Goal: Check status: Check status

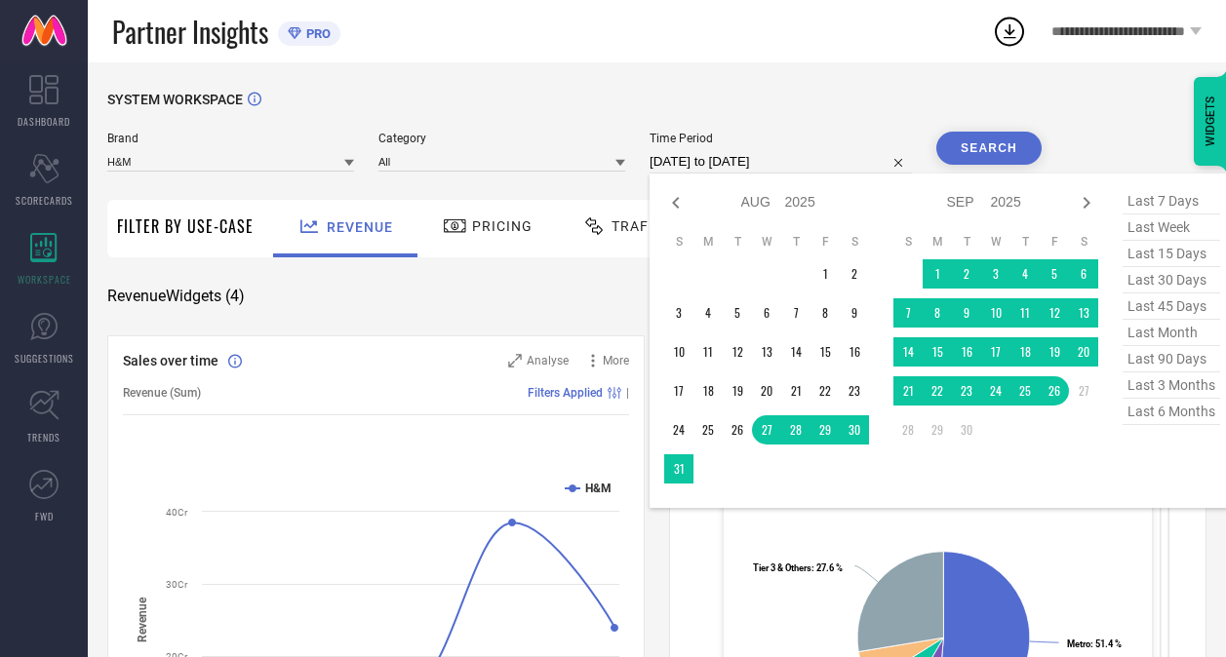
select select "7"
select select "2025"
select select "8"
select select "2025"
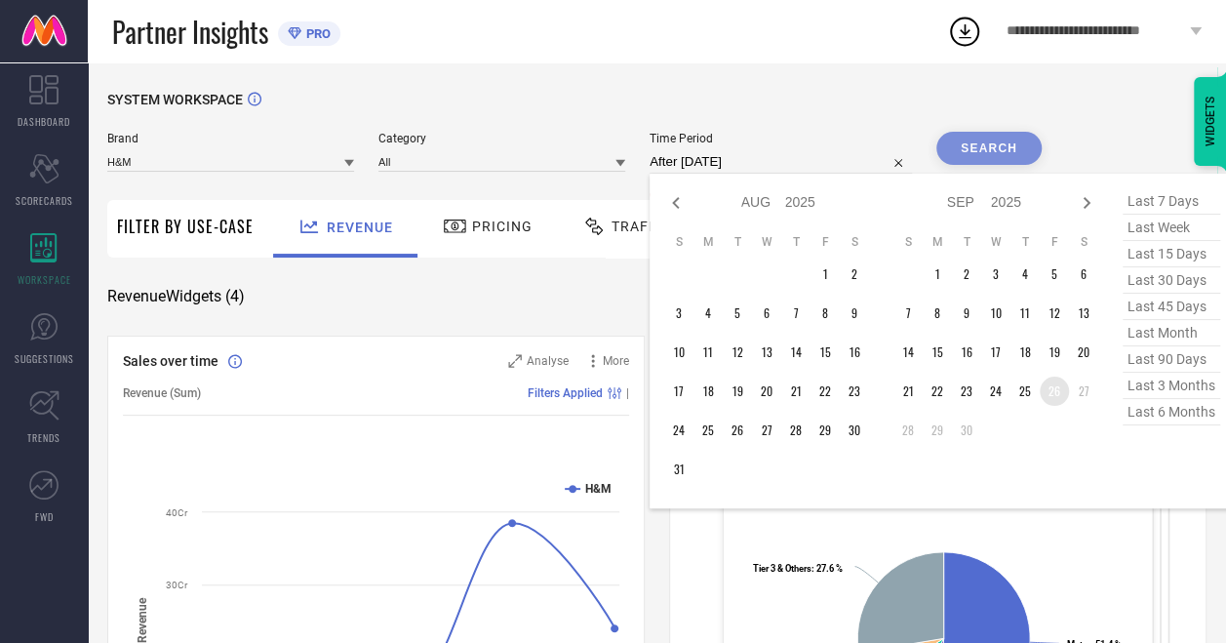
click at [1059, 396] on td "26" at bounding box center [1054, 390] width 29 height 29
type input "[DATE] to [DATE]"
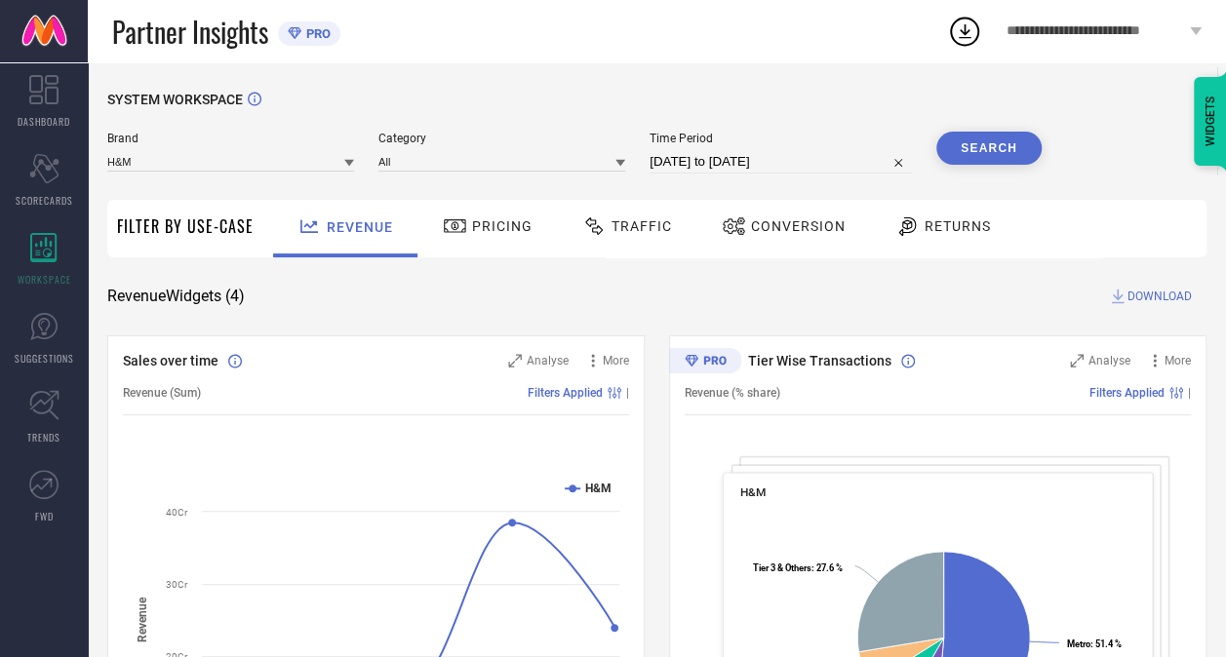
click at [991, 157] on button "Search" at bounding box center [988, 148] width 105 height 33
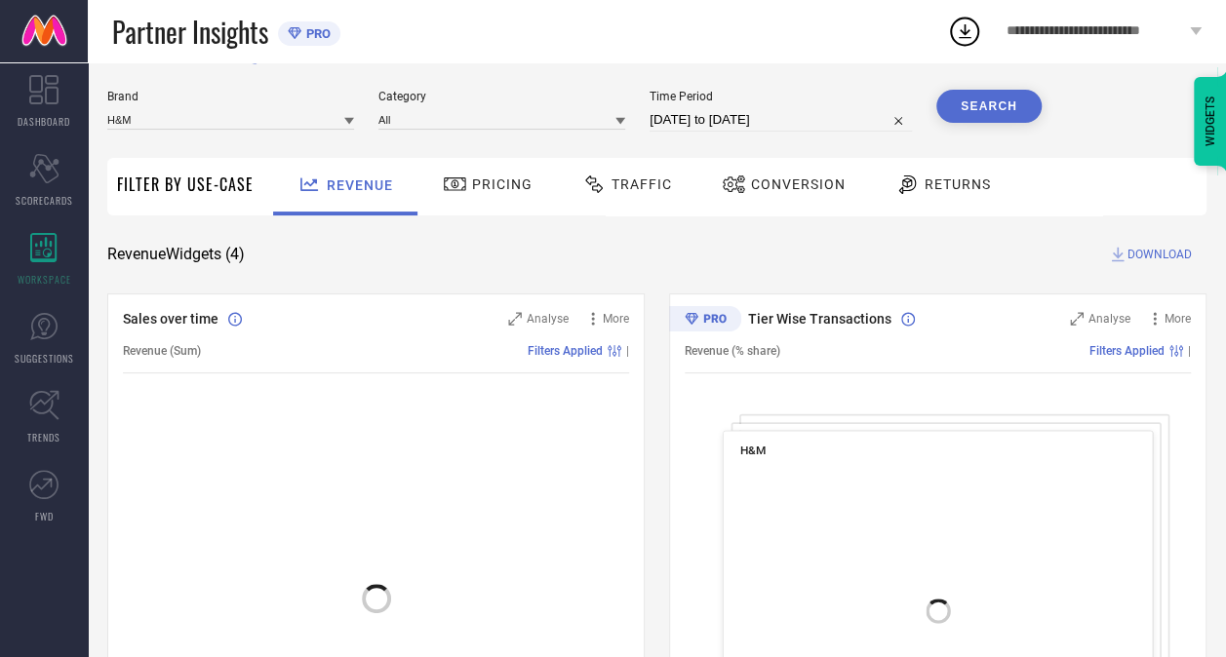
scroll to position [43, 0]
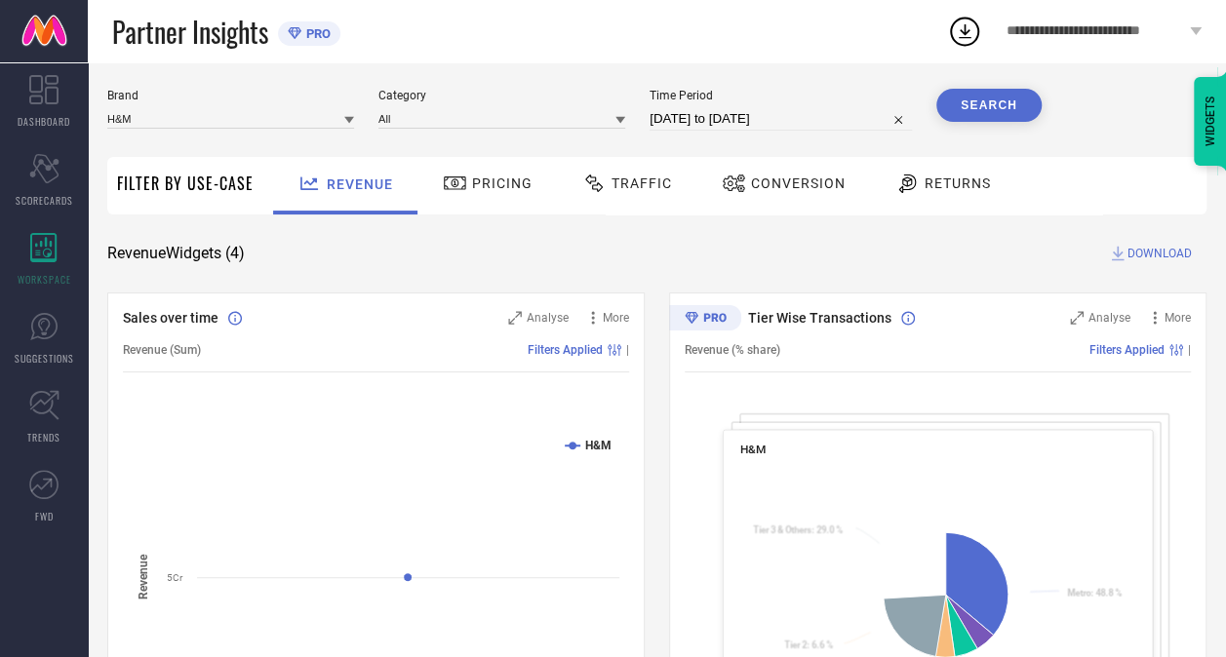
click at [632, 199] on div "Traffic" at bounding box center [626, 183] width 99 height 33
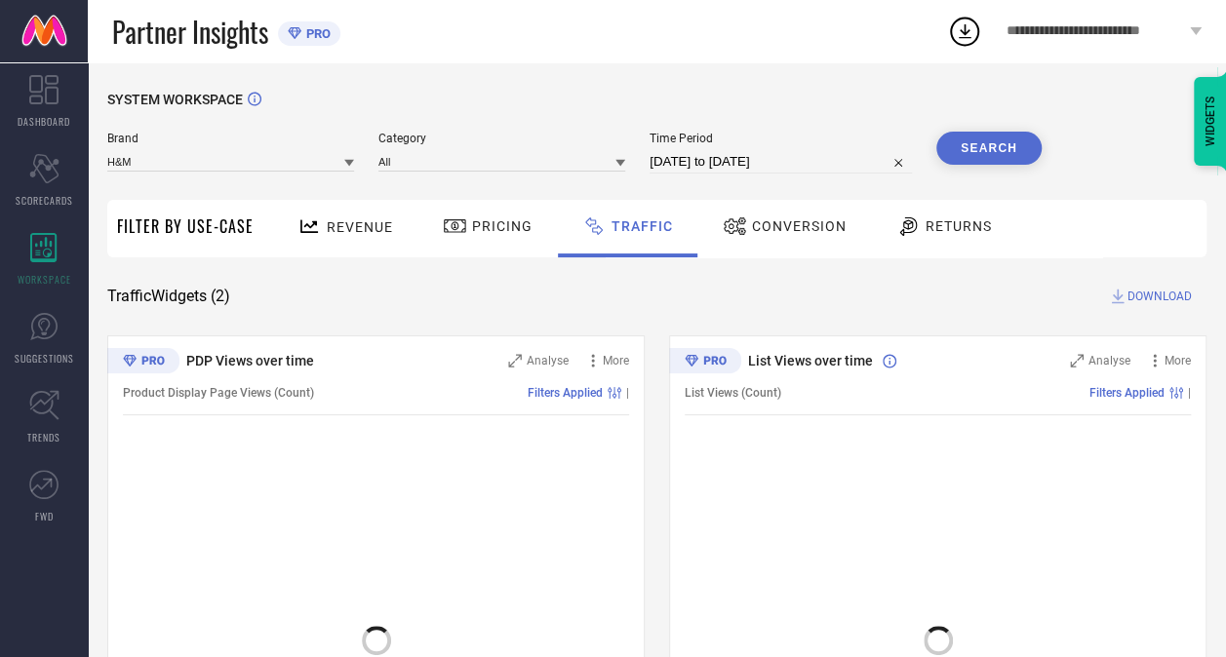
scroll to position [195, 0]
